Goal: Task Accomplishment & Management: Manage account settings

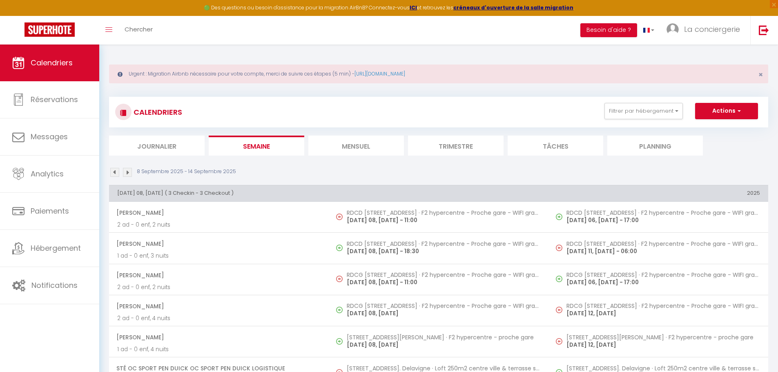
select select "KO"
select select "0"
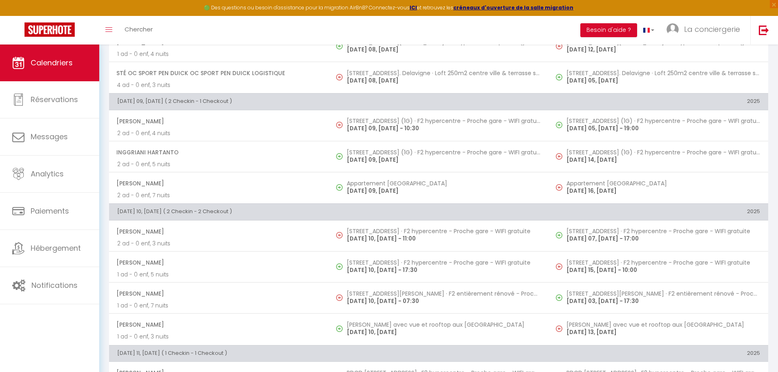
scroll to position [261, 0]
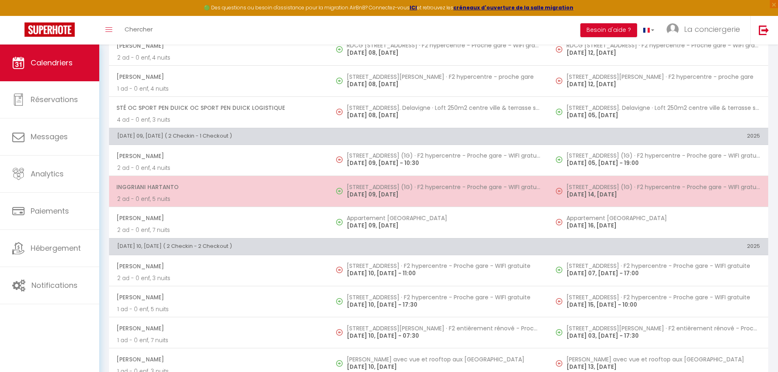
click at [364, 191] on p "[DATE] 09, [DATE]" at bounding box center [444, 194] width 194 height 9
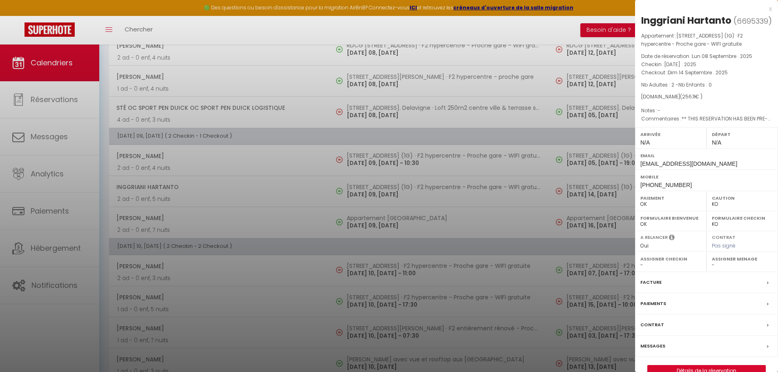
click at [277, 210] on div at bounding box center [389, 186] width 778 height 372
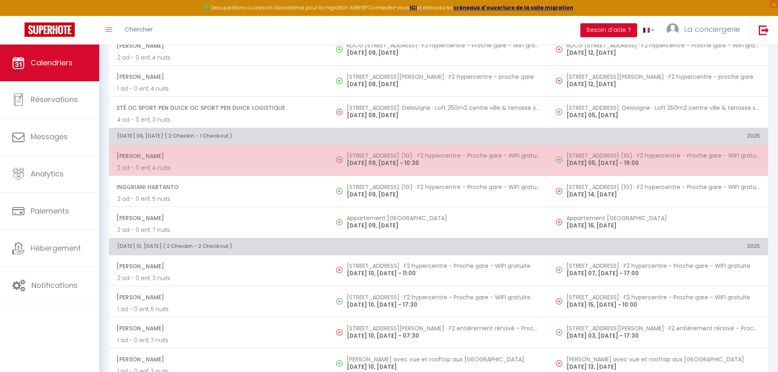
click at [376, 163] on p "[DATE] 09, [DATE] - 10:30" at bounding box center [444, 163] width 194 height 9
select select "OK"
select select "1"
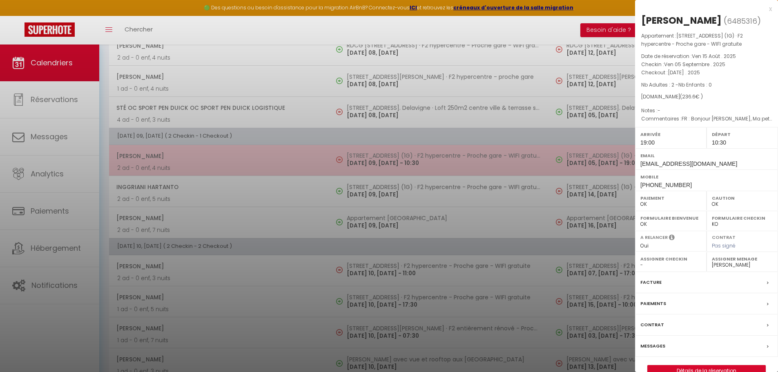
click at [376, 163] on div at bounding box center [389, 186] width 778 height 372
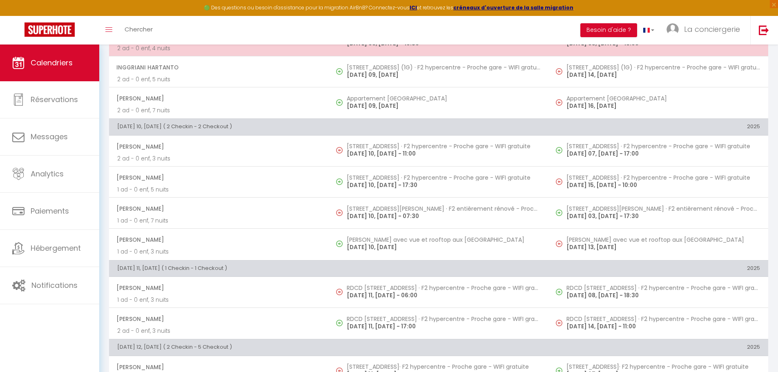
scroll to position [381, 0]
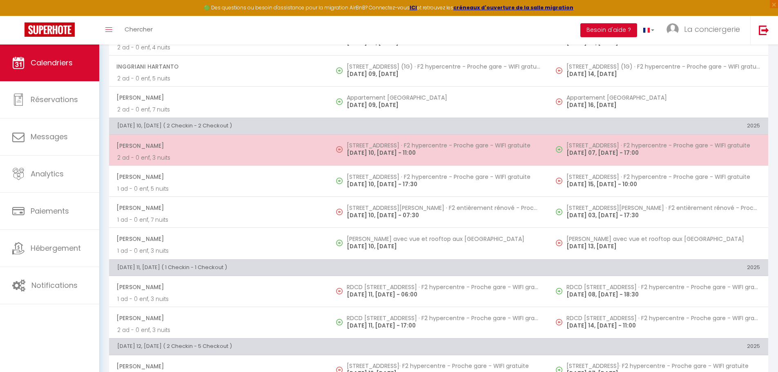
click at [374, 151] on p "[DATE] 10, [DATE] - 11:00" at bounding box center [444, 153] width 194 height 9
select select "50989"
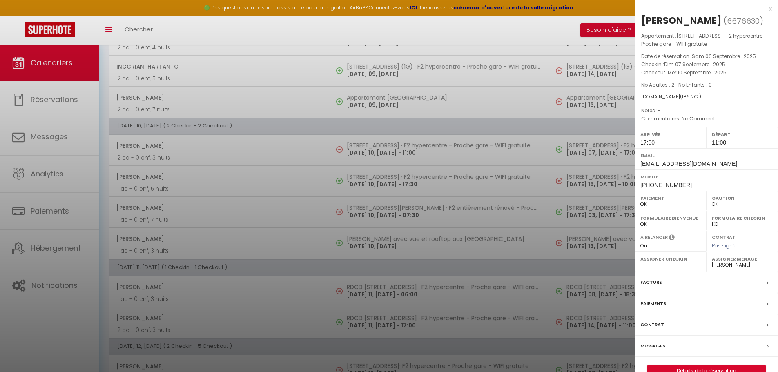
click at [379, 221] on div at bounding box center [389, 186] width 778 height 372
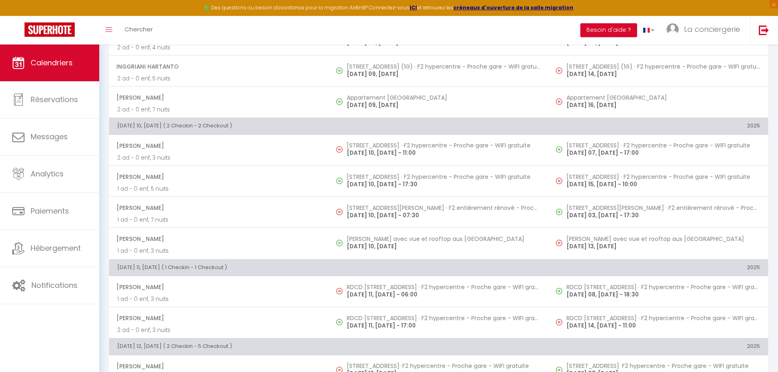
click at [379, 221] on td "[STREET_ADDRESS][PERSON_NAME] · F2 entièrement rénové - Proche plage - Cour pri…" at bounding box center [439, 212] width 220 height 31
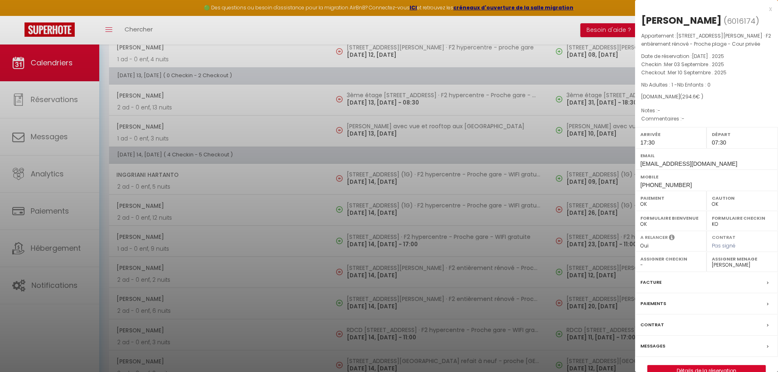
scroll to position [968, 0]
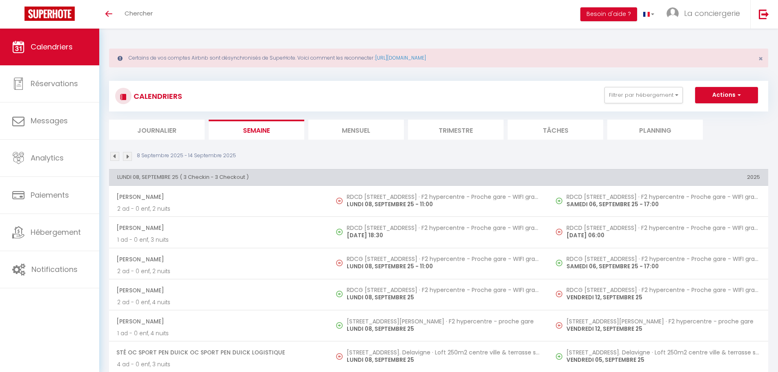
click at [129, 157] on img at bounding box center [127, 156] width 9 height 9
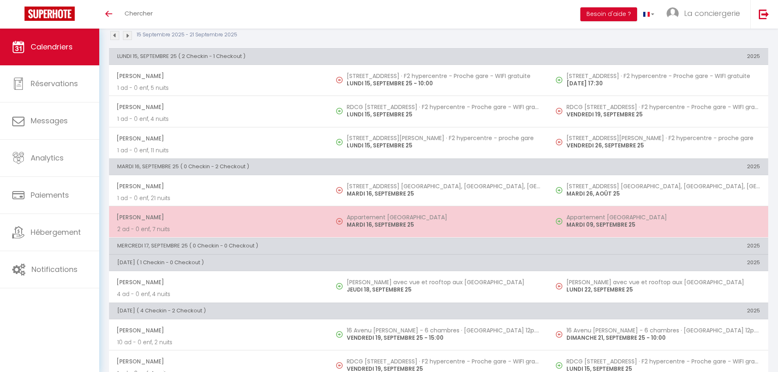
scroll to position [121, 0]
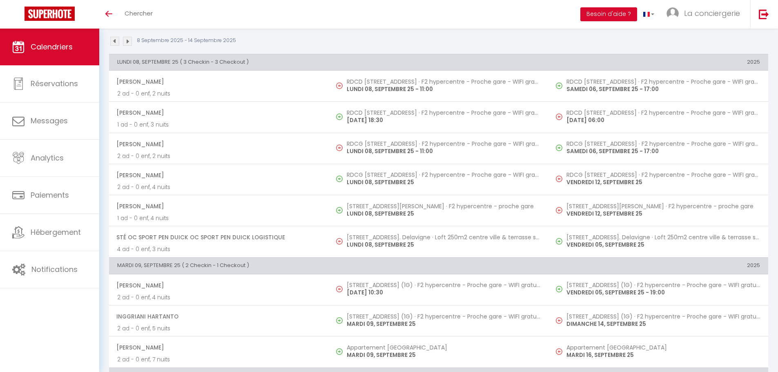
click at [129, 42] on img at bounding box center [127, 41] width 9 height 9
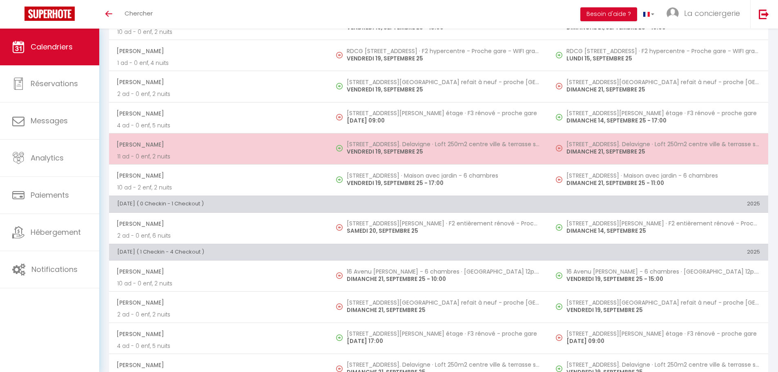
scroll to position [485, 0]
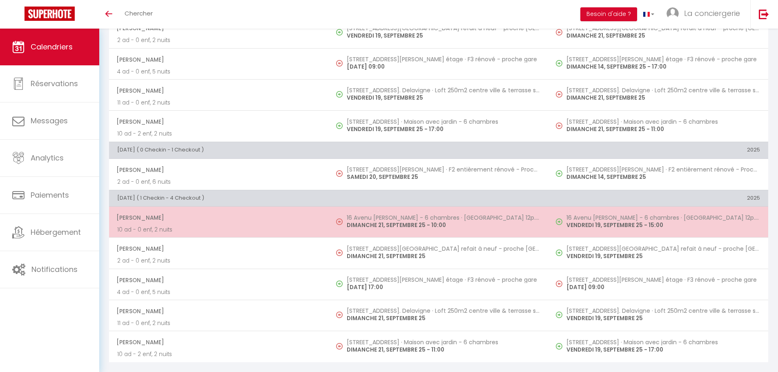
click at [373, 225] on p "DIMANCHE 21, SEPTEMBRE 25 - 10:00" at bounding box center [444, 225] width 194 height 9
select select "OK"
select select "KO"
select select "1"
select select "0"
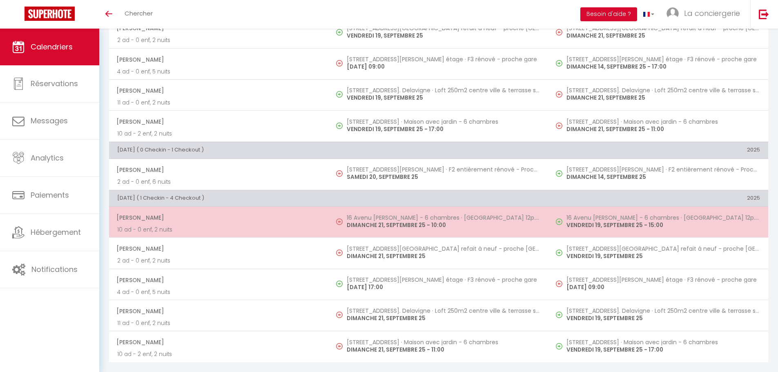
select select "1"
select select
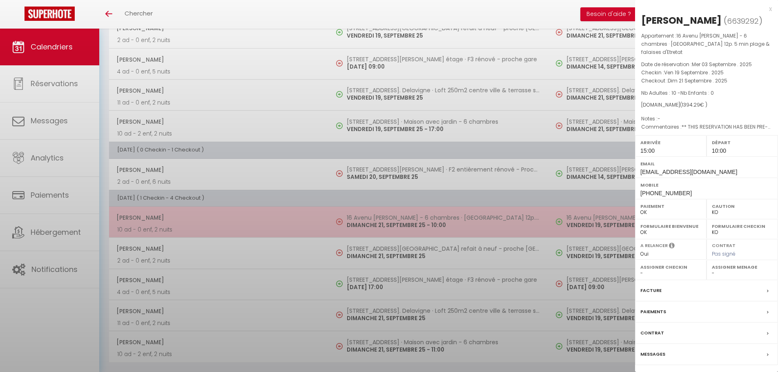
select select "22468"
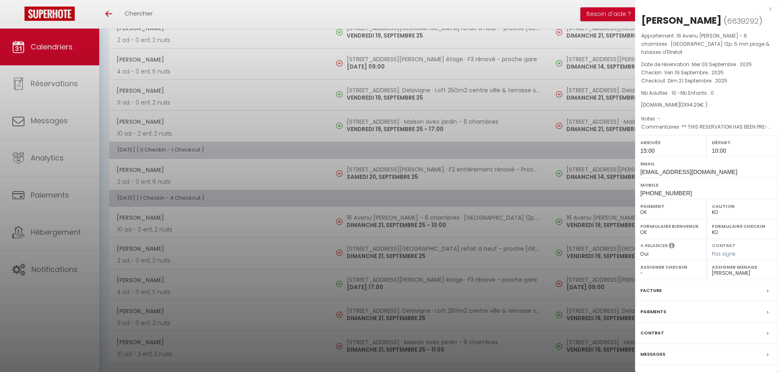
click at [282, 231] on div at bounding box center [389, 186] width 778 height 372
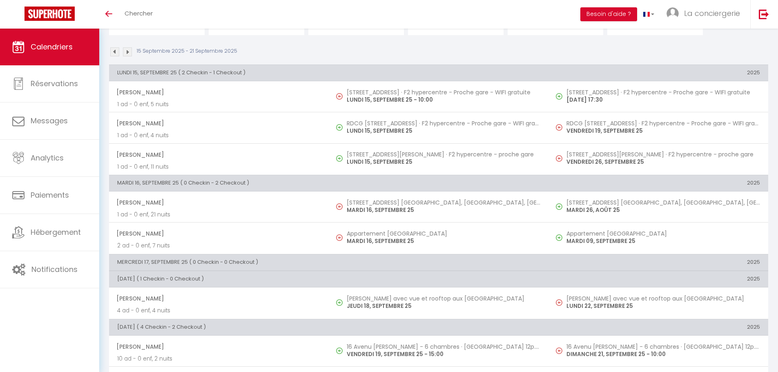
scroll to position [0, 0]
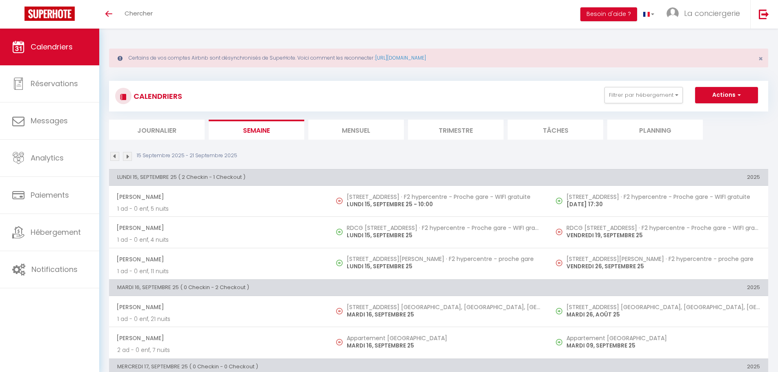
click at [355, 132] on li "Mensuel" at bounding box center [356, 130] width 96 height 20
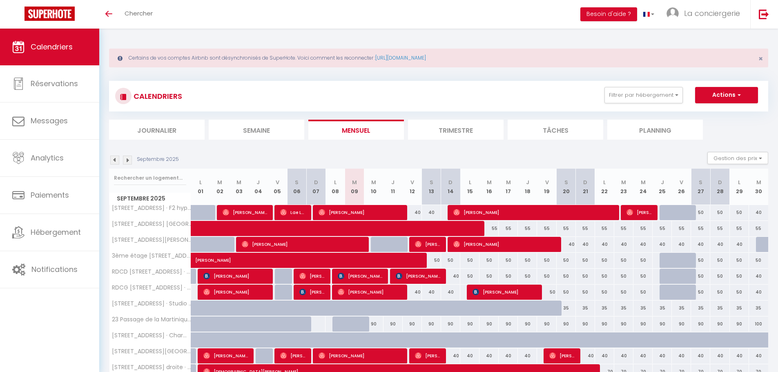
click at [148, 169] on div at bounding box center [149, 178] width 81 height 19
click at [139, 172] on input "text" at bounding box center [150, 178] width 72 height 15
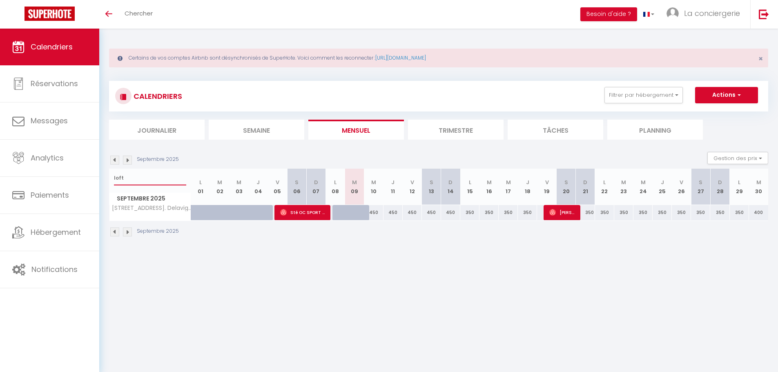
type input "loft"
click at [587, 214] on div "350" at bounding box center [585, 212] width 19 height 15
type input "350"
select select "1"
type input "Dim 21 Septembre 2025"
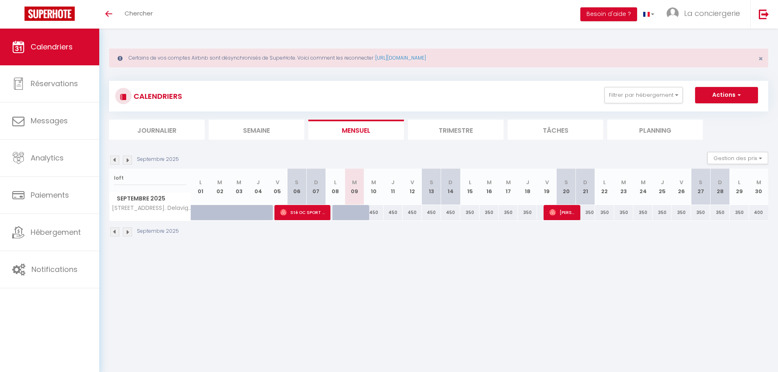
type input "Lun 22 Septembre 2025"
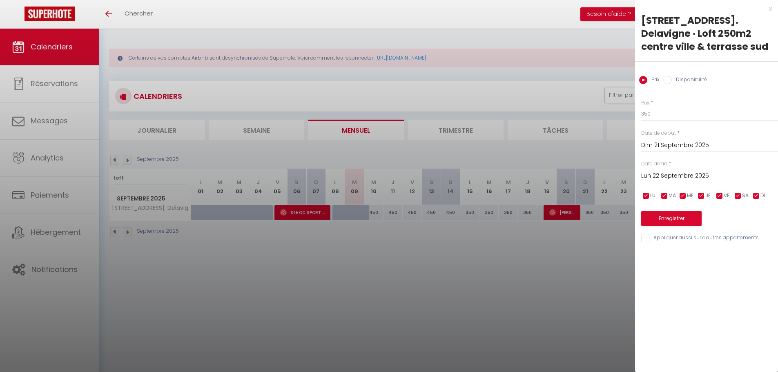
click at [668, 77] on input "Disponibilité" at bounding box center [668, 80] width 8 height 8
radio input "true"
radio input "false"
click at [659, 119] on select "Disponible Indisponible" at bounding box center [709, 115] width 137 height 16
select select "0"
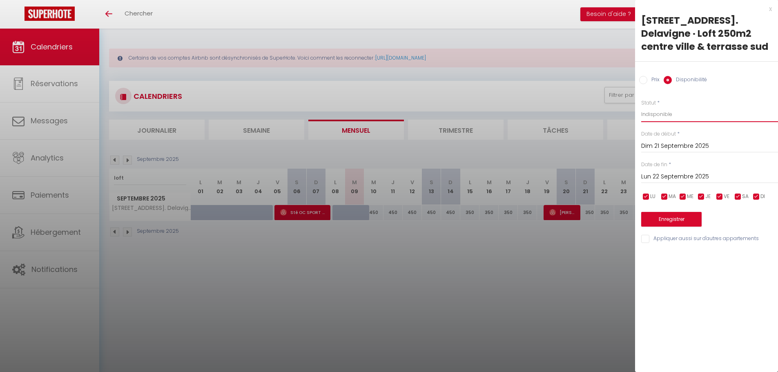
click at [641, 107] on select "Disponible Indisponible" at bounding box center [709, 115] width 137 height 16
click at [660, 137] on label "Date de début" at bounding box center [658, 134] width 35 height 8
click at [667, 222] on button "Enregistrer" at bounding box center [671, 219] width 60 height 15
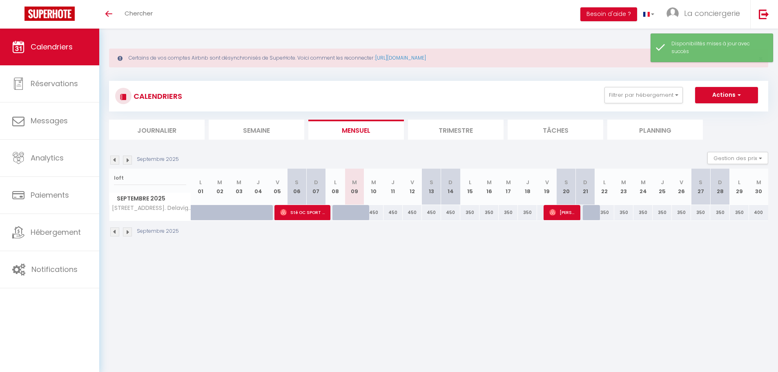
click at [254, 131] on li "Semaine" at bounding box center [257, 130] width 96 height 20
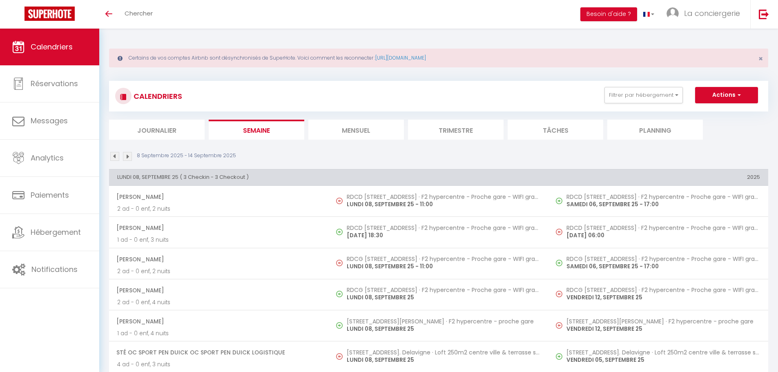
click at [122, 157] on div "8 Septembre 2025 - 14 Septembre 2025" at bounding box center [173, 156] width 129 height 9
click at [123, 157] on img at bounding box center [127, 156] width 9 height 9
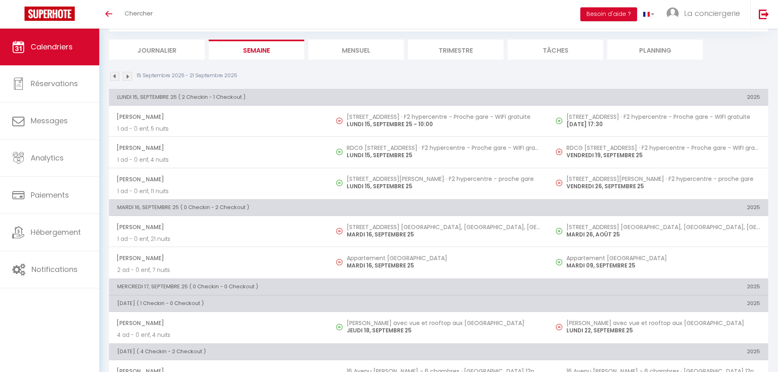
scroll to position [70, 0]
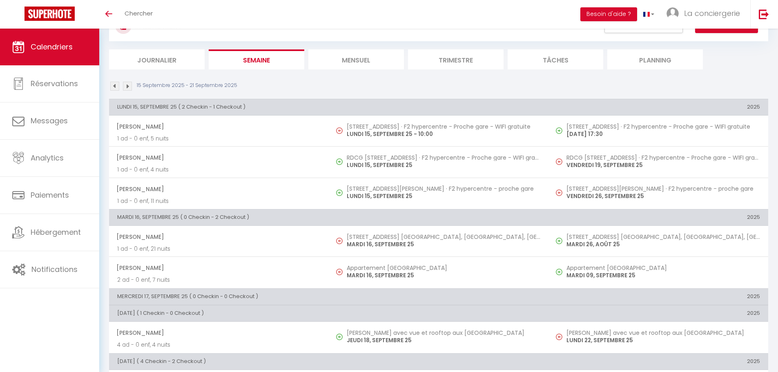
click at [366, 67] on li "Mensuel" at bounding box center [356, 59] width 96 height 20
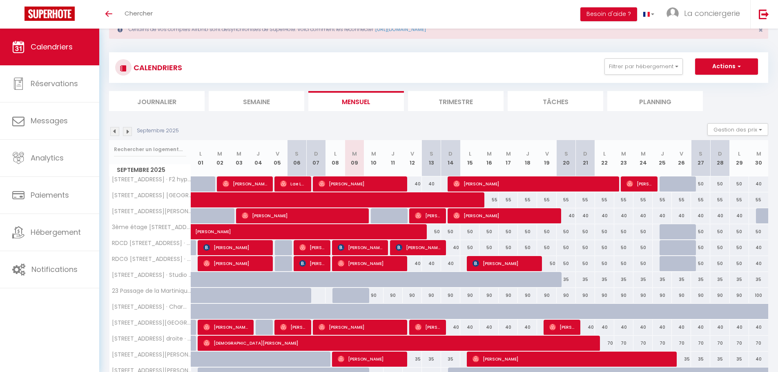
scroll to position [70, 0]
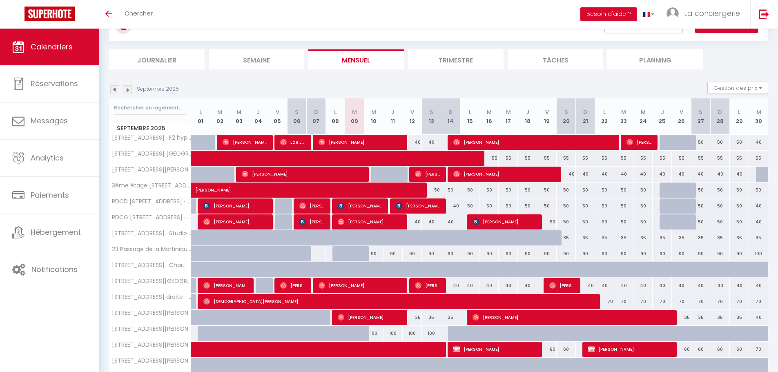
click at [457, 62] on li "Trimestre" at bounding box center [456, 59] width 96 height 20
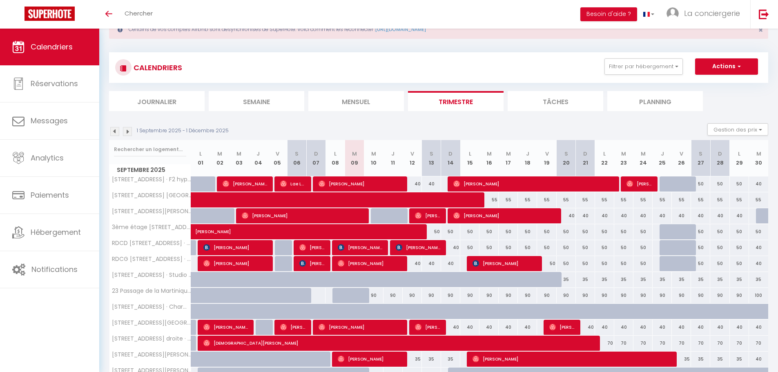
scroll to position [70, 0]
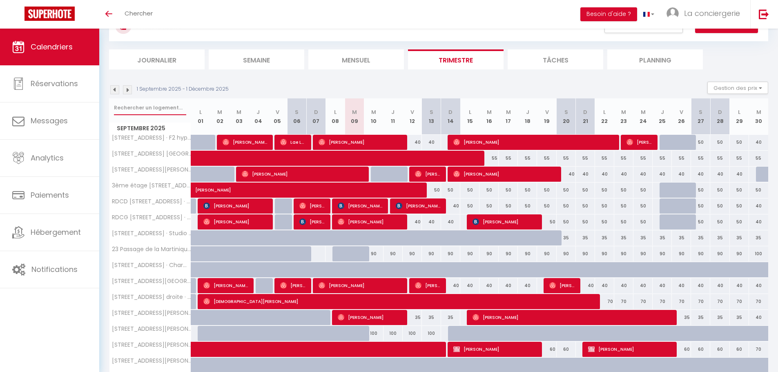
click at [141, 113] on input "text" at bounding box center [150, 107] width 72 height 15
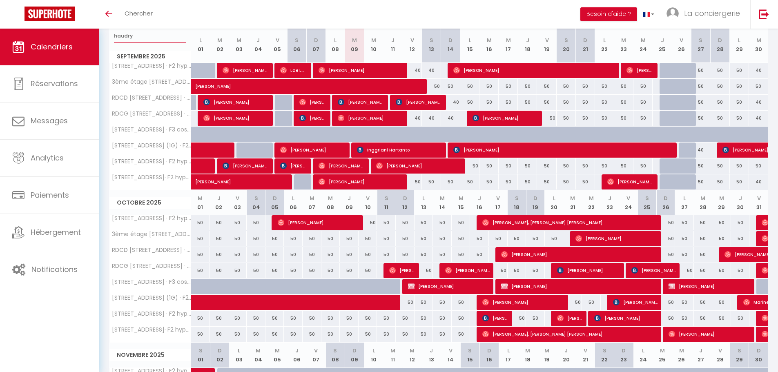
scroll to position [225, 0]
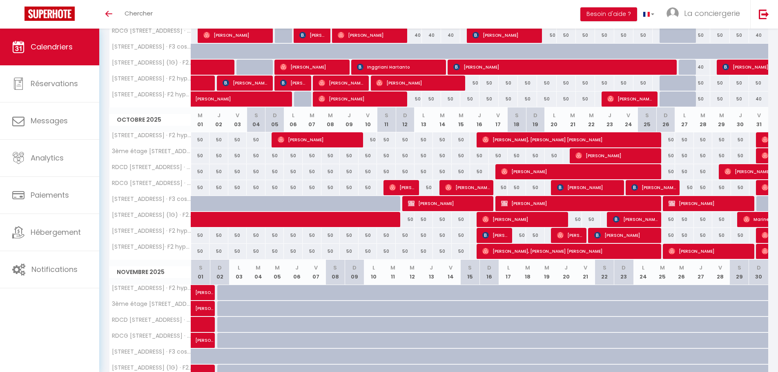
type input "haudry"
click at [763, 239] on span "Maxine Marechal" at bounding box center [781, 235] width 38 height 16
select select "OK"
select select "0"
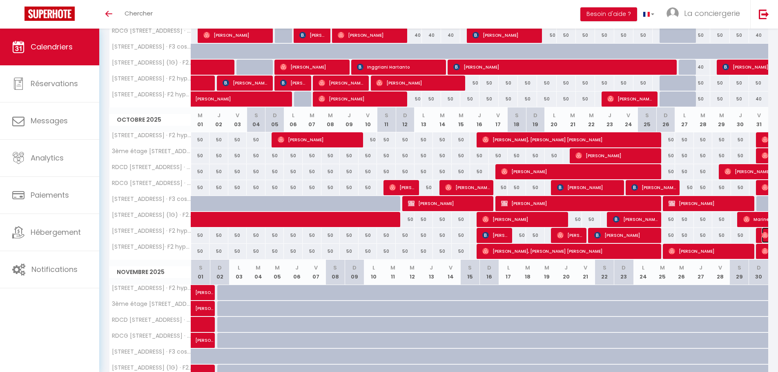
select select "0"
select select "1"
select select
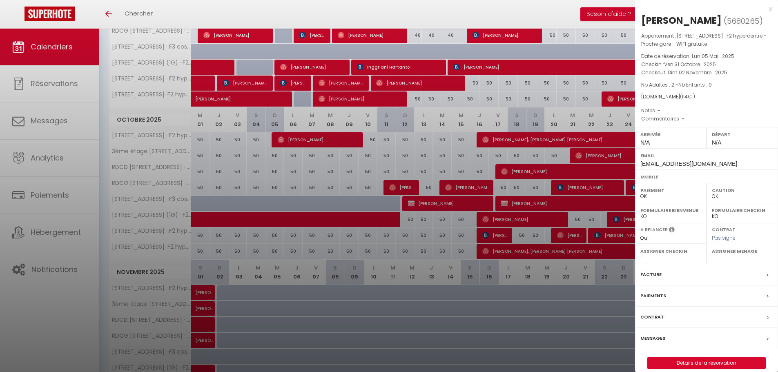
click at [489, 8] on div at bounding box center [389, 186] width 778 height 372
